Goal: Task Accomplishment & Management: Complete application form

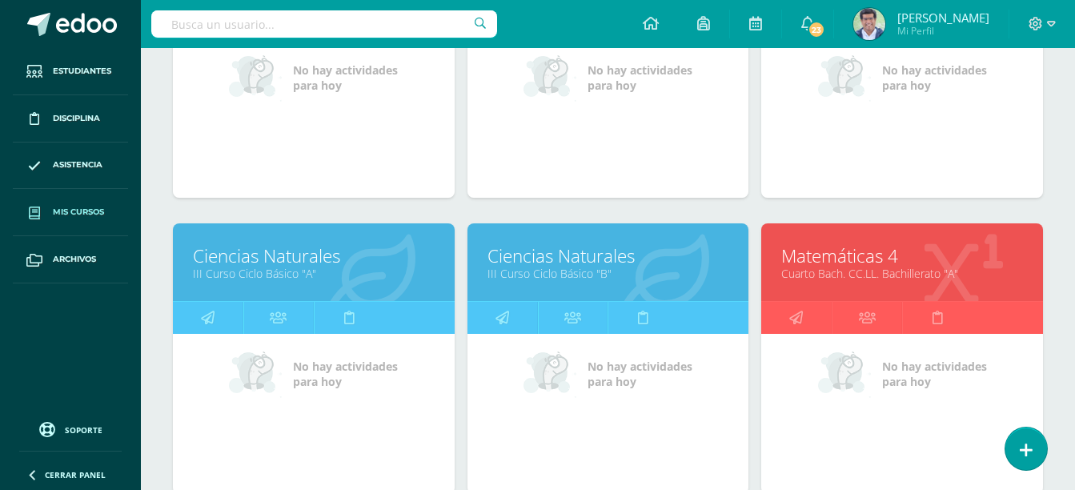
scroll to position [801, 0]
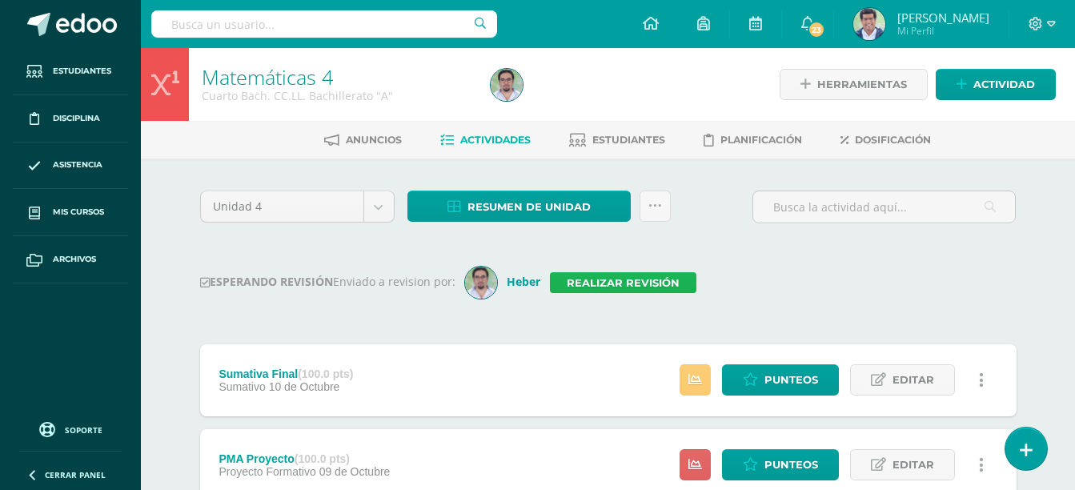
click at [605, 286] on link "Realizar revisión" at bounding box center [623, 282] width 147 height 21
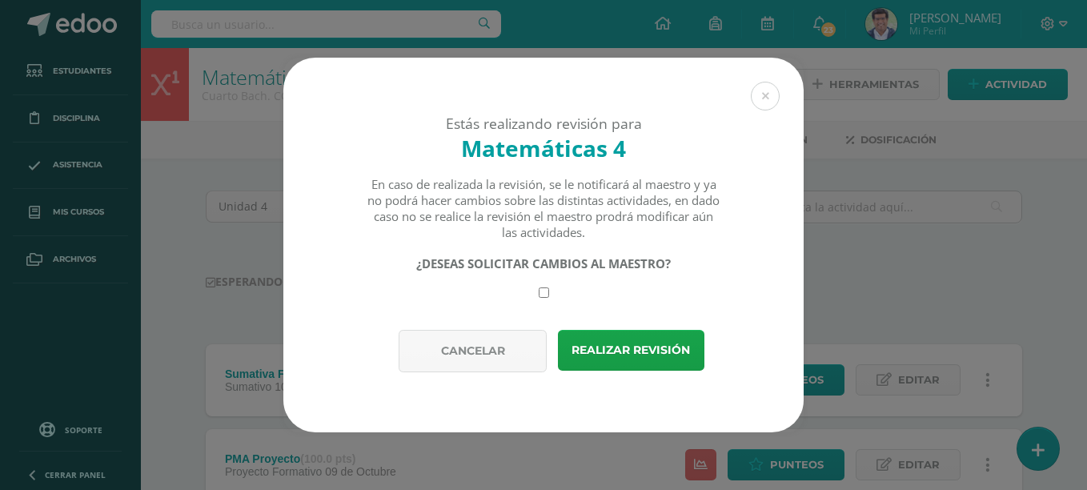
click at [547, 294] on input "checkbox" at bounding box center [544, 292] width 10 height 10
checkbox input "true"
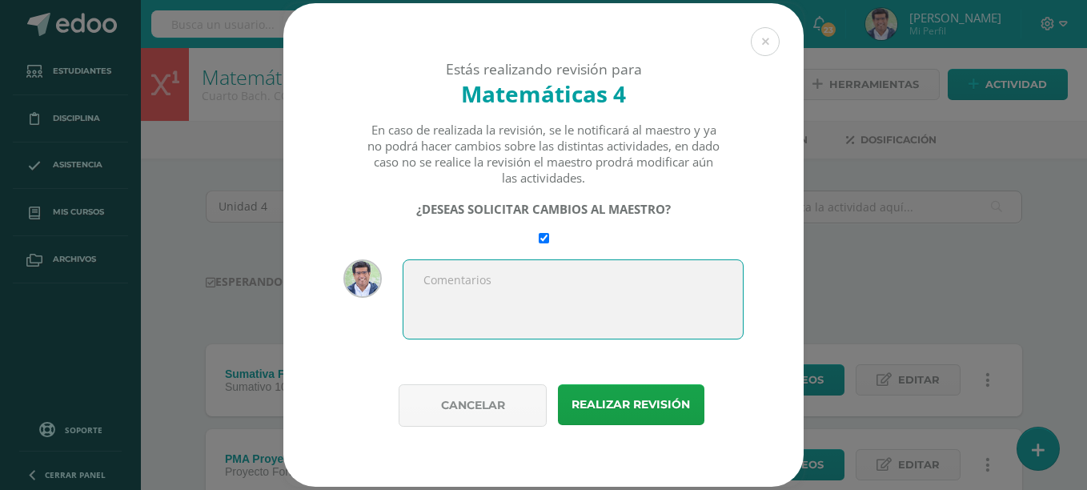
paste textarea "Realizar las rectificaciones comentadas."
type textarea "Realizar las rectificaciones comentadas."
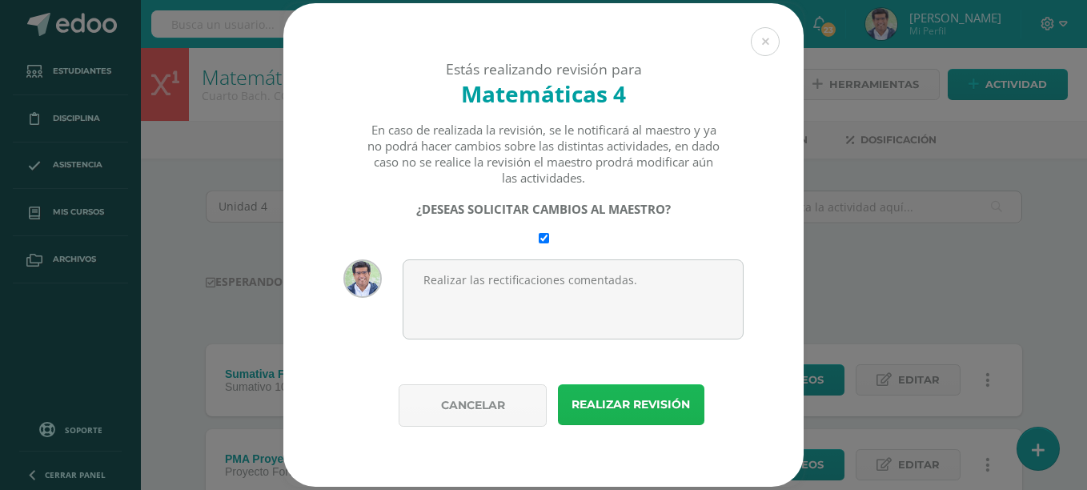
click at [649, 397] on button "Realizar revisión" at bounding box center [631, 404] width 147 height 41
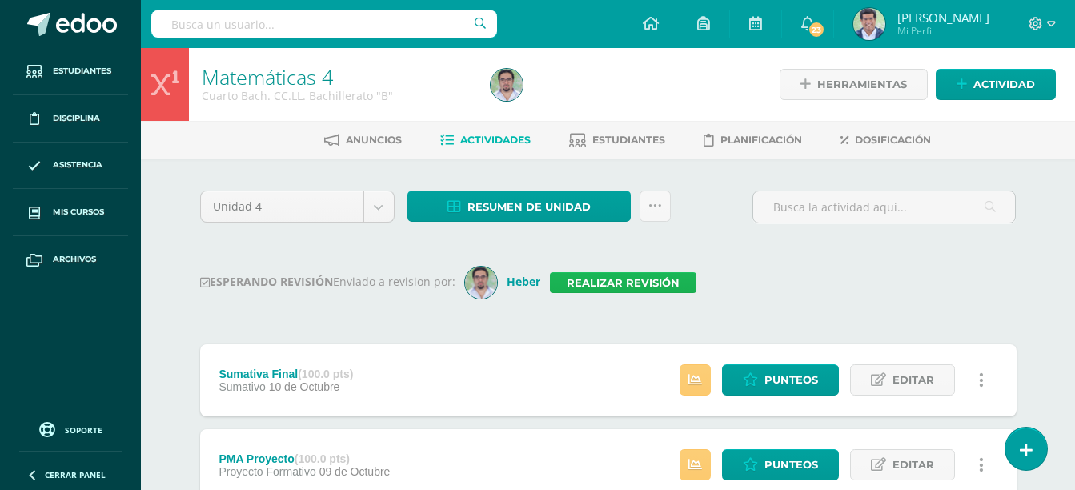
click at [639, 283] on link "Realizar revisión" at bounding box center [623, 282] width 147 height 21
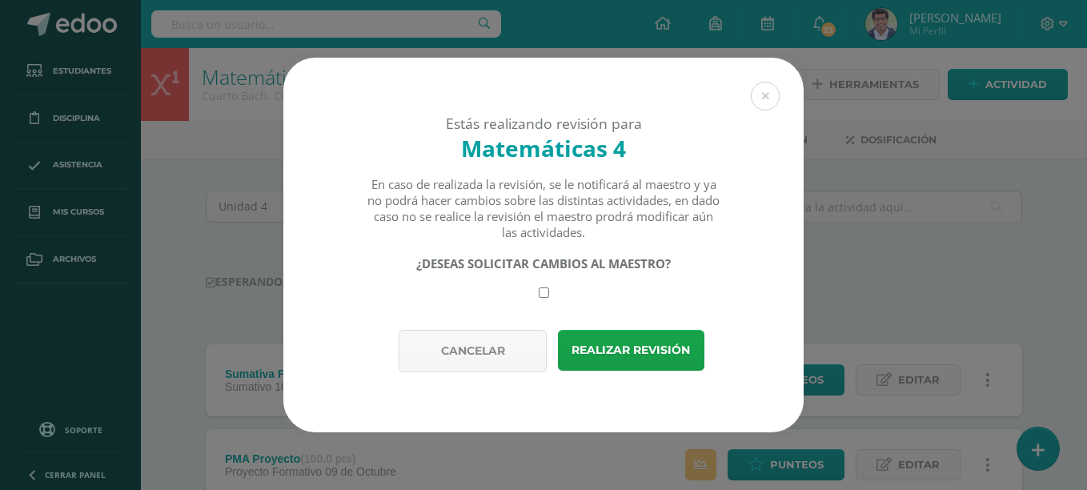
click at [544, 291] on input "checkbox" at bounding box center [544, 292] width 10 height 10
checkbox input "true"
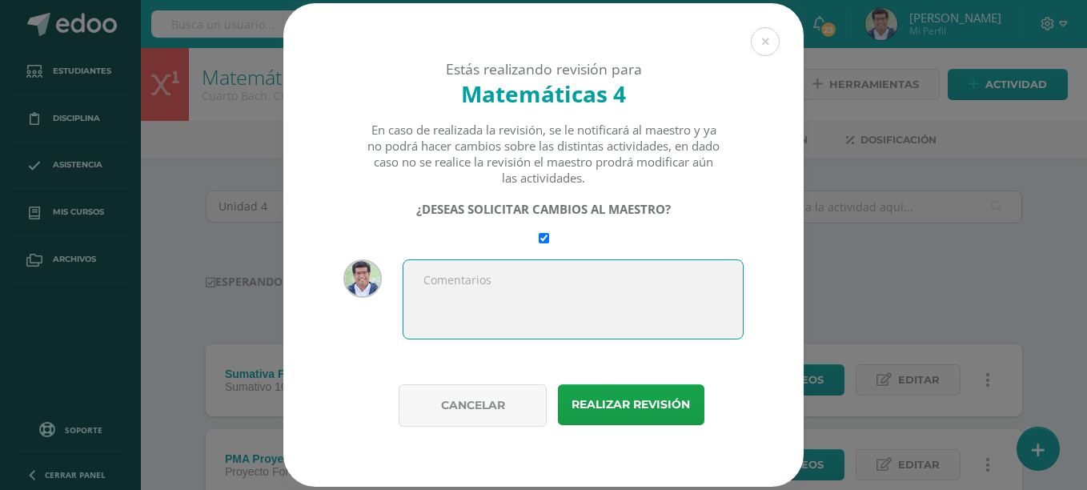
paste textarea "Realizar las rectificaciones comentadas."
type textarea "Realizar las rectificaciones comentadas."
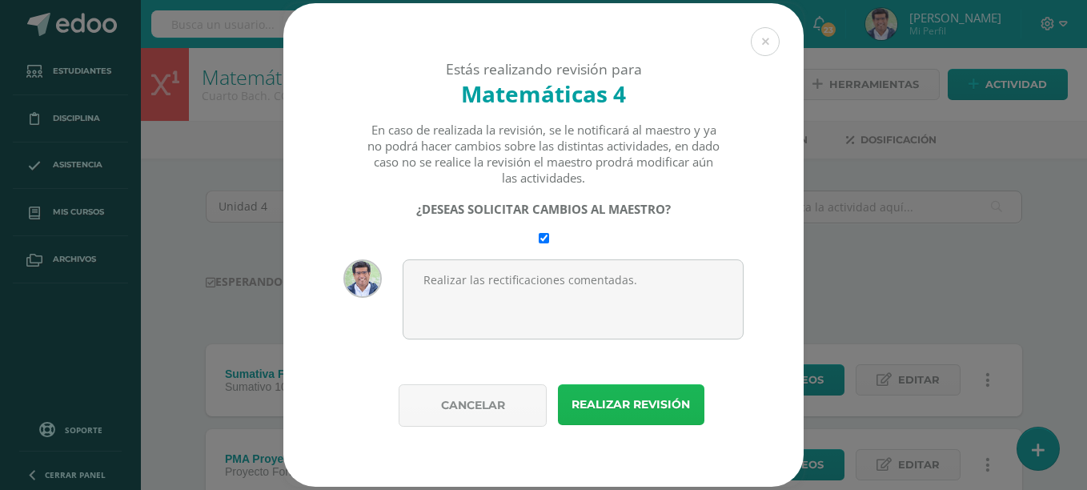
click at [629, 407] on button "Realizar revisión" at bounding box center [631, 404] width 147 height 41
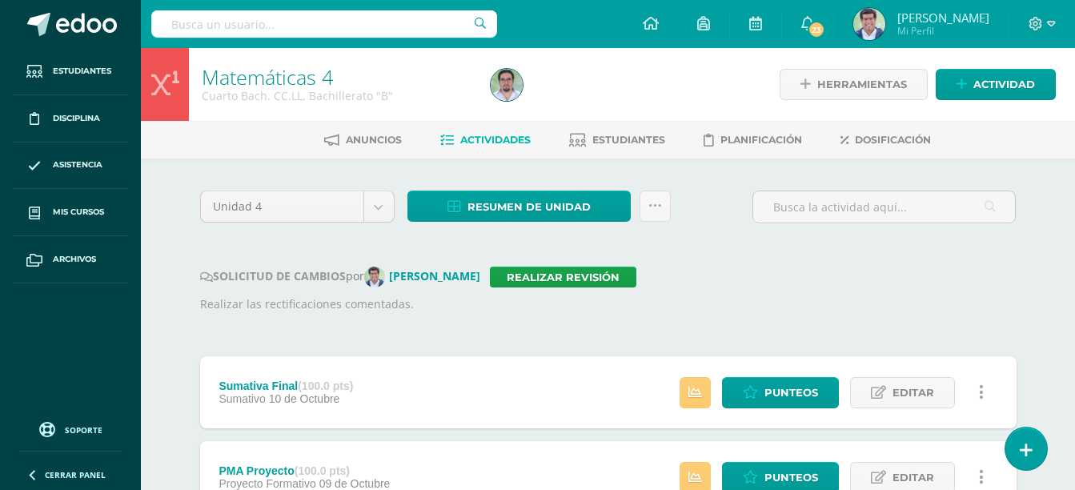
drag, startPoint x: 708, startPoint y: 301, endPoint x: 881, endPoint y: 183, distance: 209.2
click at [715, 296] on p "Realizar las rectificaciones comentadas." at bounding box center [608, 304] width 817 height 18
